Goal: Use online tool/utility: Utilize a website feature to perform a specific function

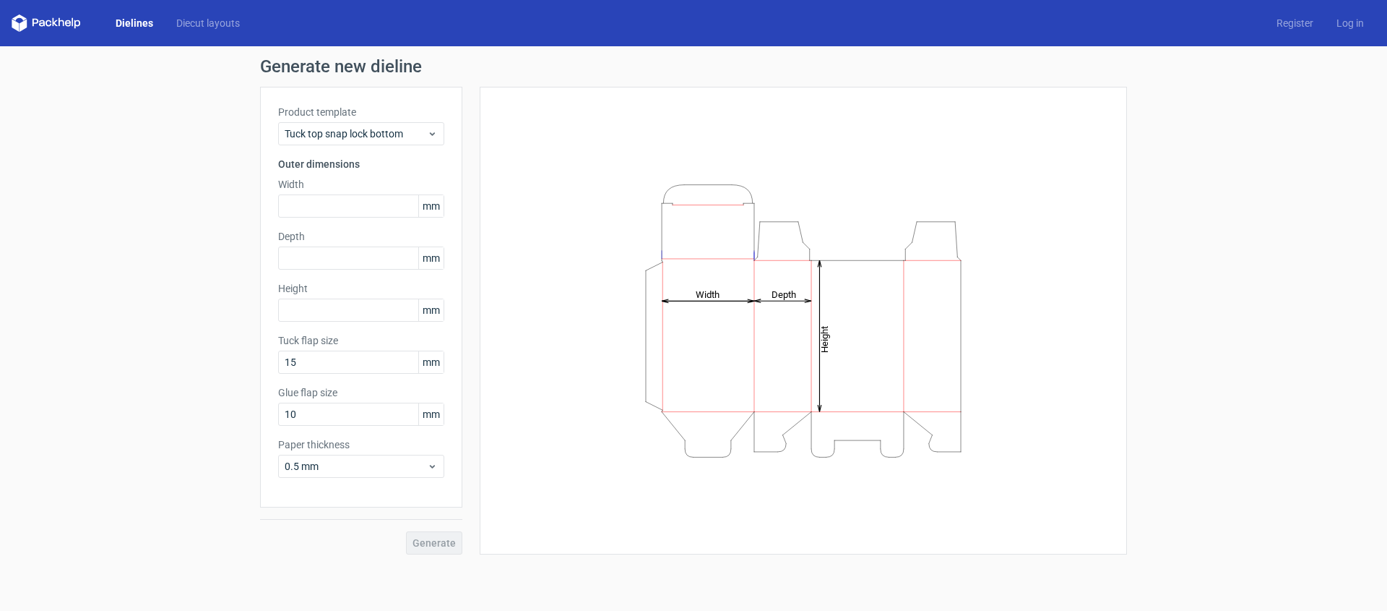
click at [393, 219] on div "Product template Tuck top snap lock bottom Outer dimensions Width mm Depth mm H…" at bounding box center [361, 297] width 202 height 421
click at [392, 212] on input "text" at bounding box center [361, 205] width 166 height 23
type input "250"
type input "35"
type input "110"
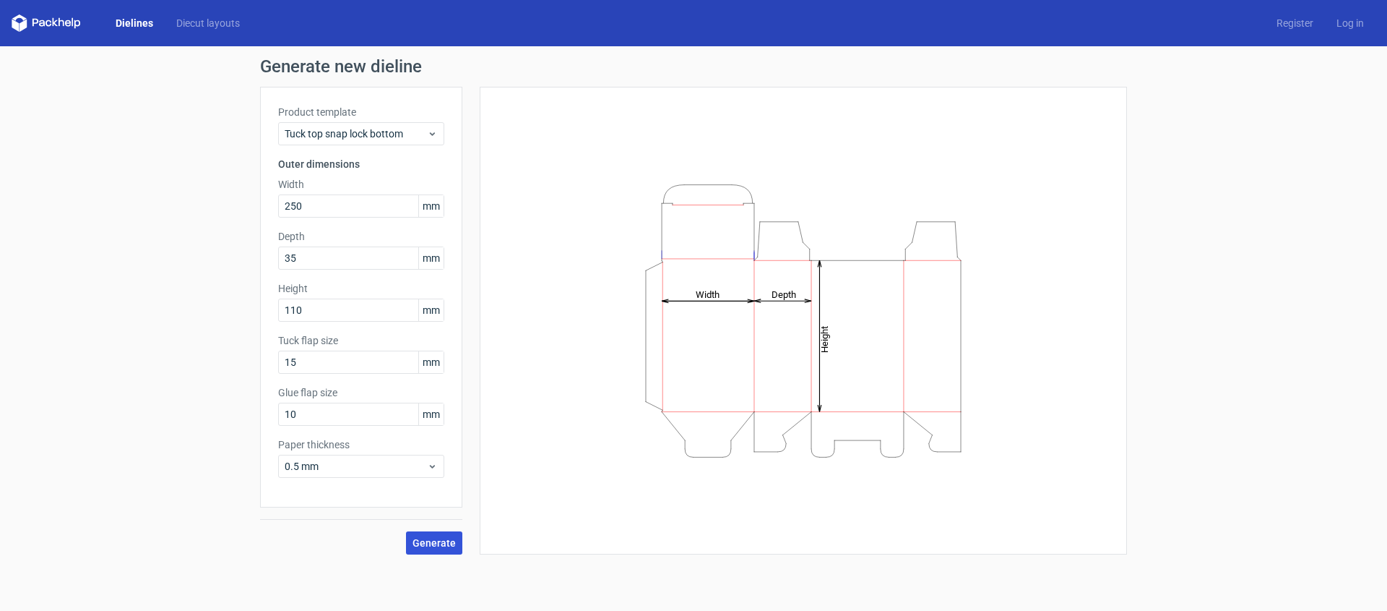
click at [432, 551] on button "Generate" at bounding box center [434, 542] width 56 height 23
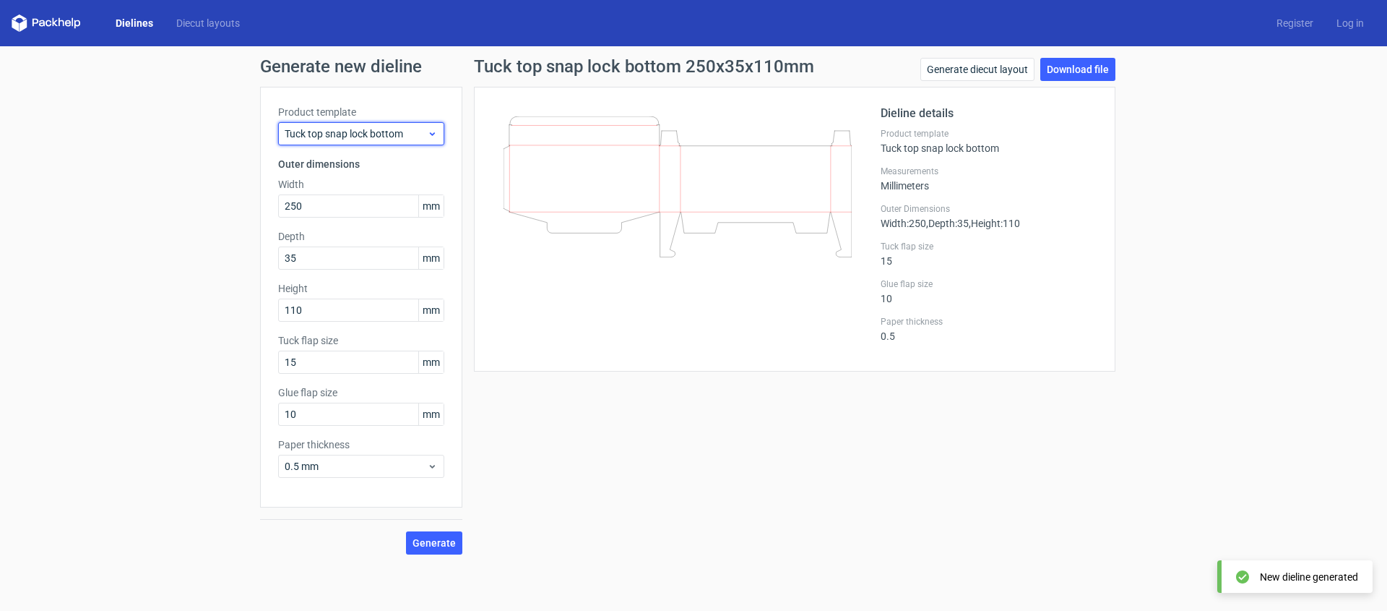
click at [372, 137] on span "Tuck top snap lock bottom" at bounding box center [356, 133] width 142 height 14
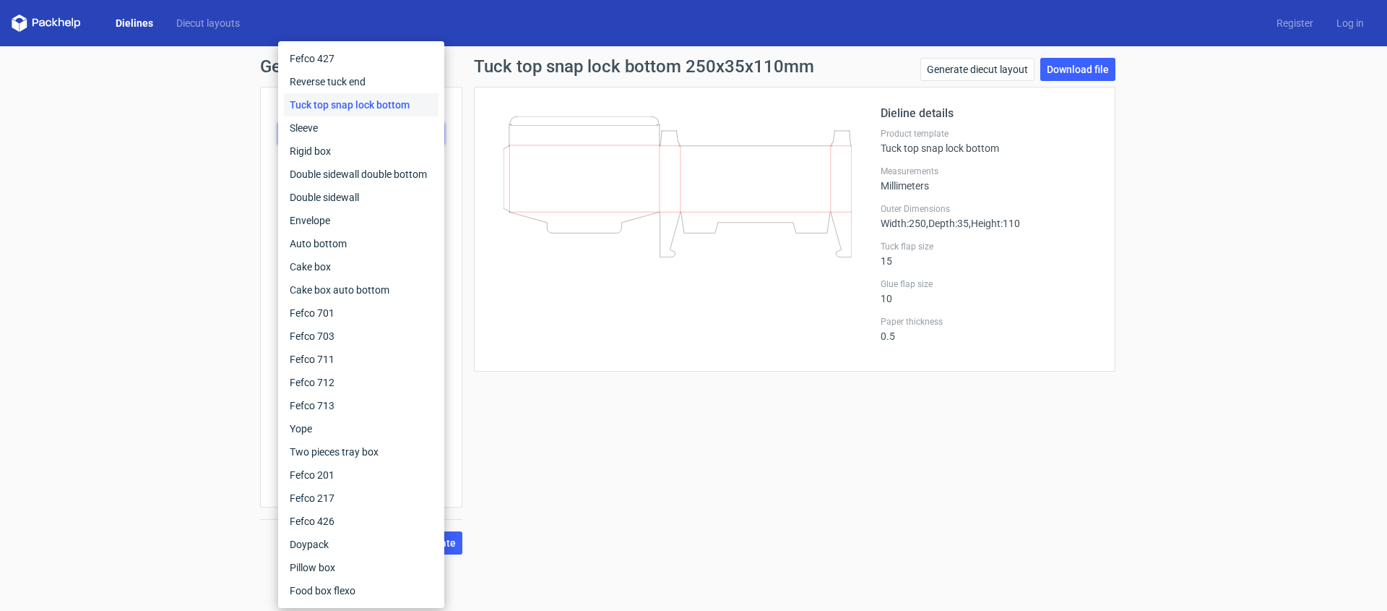
click at [743, 257] on icon at bounding box center [678, 186] width 348 height 141
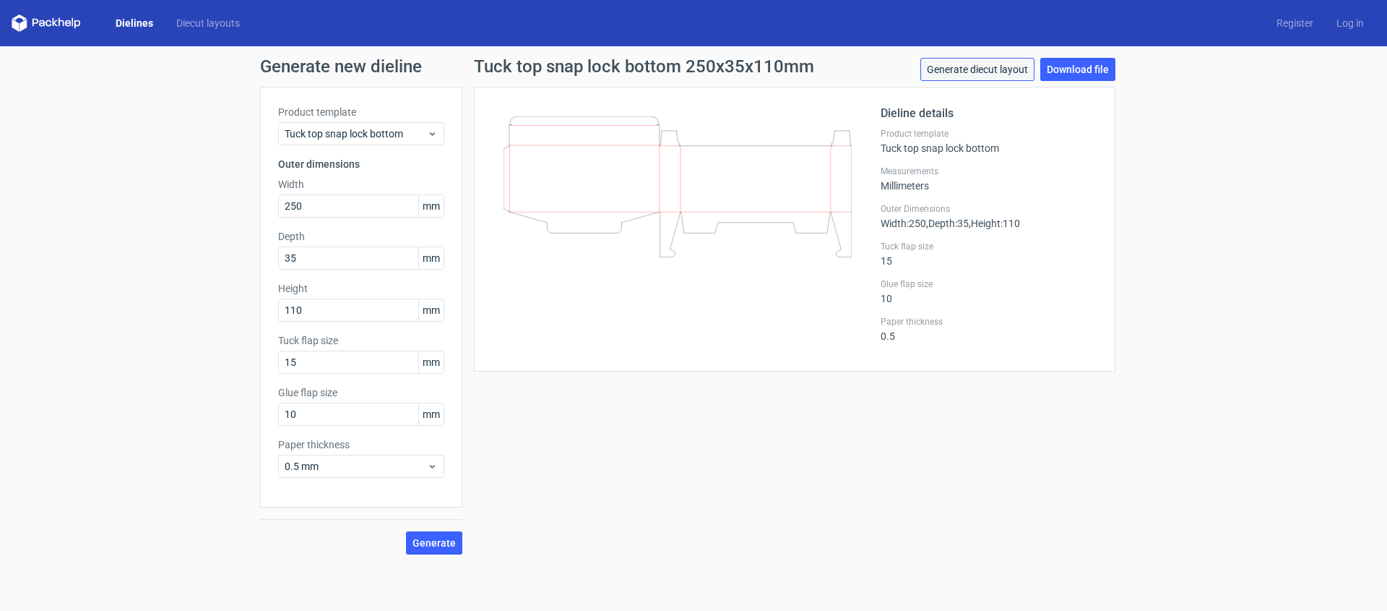
click at [979, 74] on link "Generate diecut layout" at bounding box center [978, 69] width 114 height 23
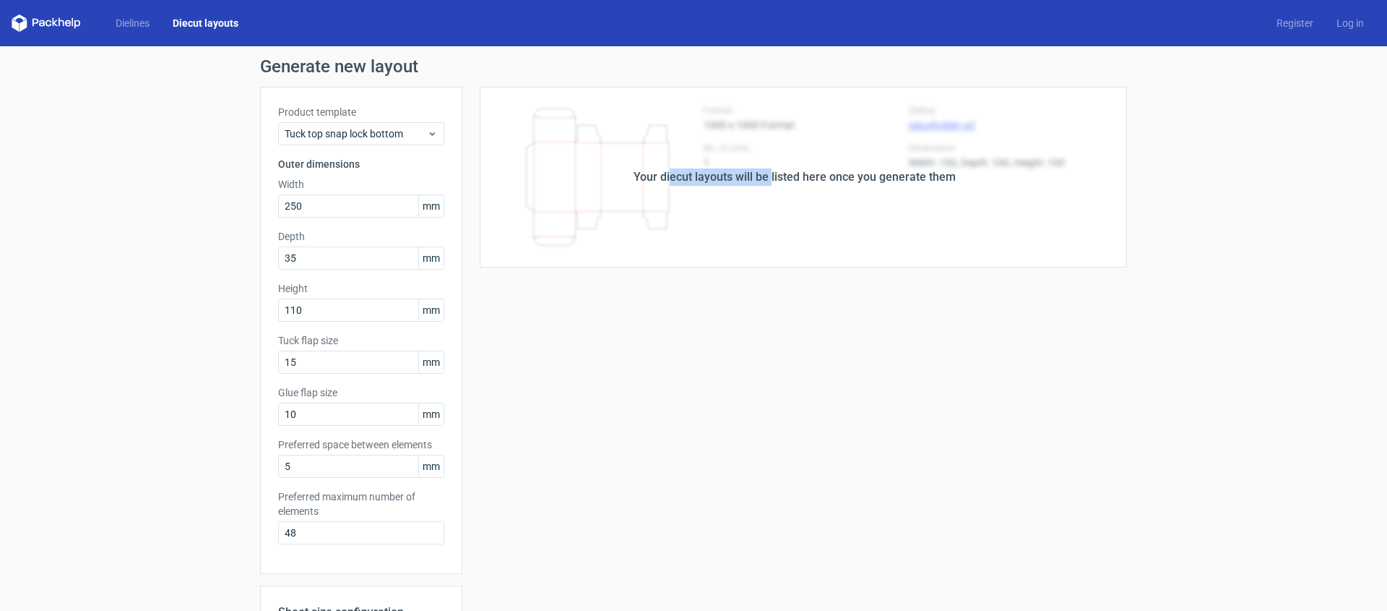
drag, startPoint x: 668, startPoint y: 180, endPoint x: 767, endPoint y: 184, distance: 98.3
click at [767, 184] on div "Your diecut layouts will be listed here once you generate them" at bounding box center [795, 176] width 322 height 17
click at [779, 223] on div "Your diecut layouts will be listed here once you generate them" at bounding box center [794, 177] width 665 height 181
